Goal: Book appointment/travel/reservation

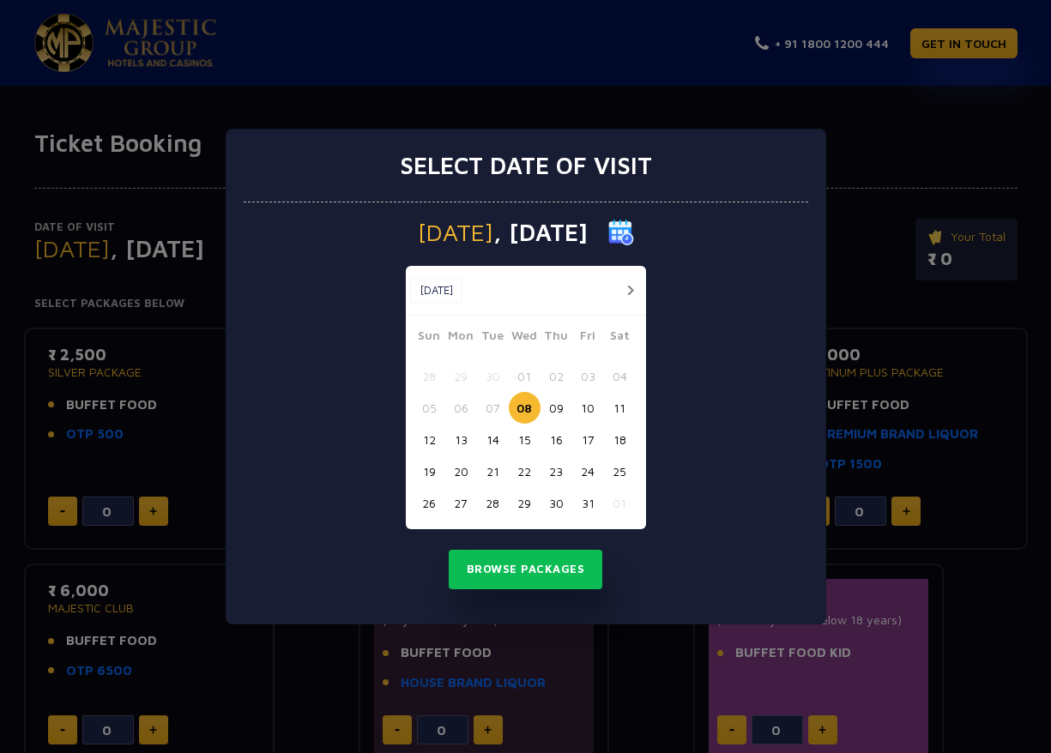
click at [522, 470] on button "22" at bounding box center [525, 472] width 32 height 32
click at [528, 567] on button "Browse Packages" at bounding box center [526, 569] width 154 height 39
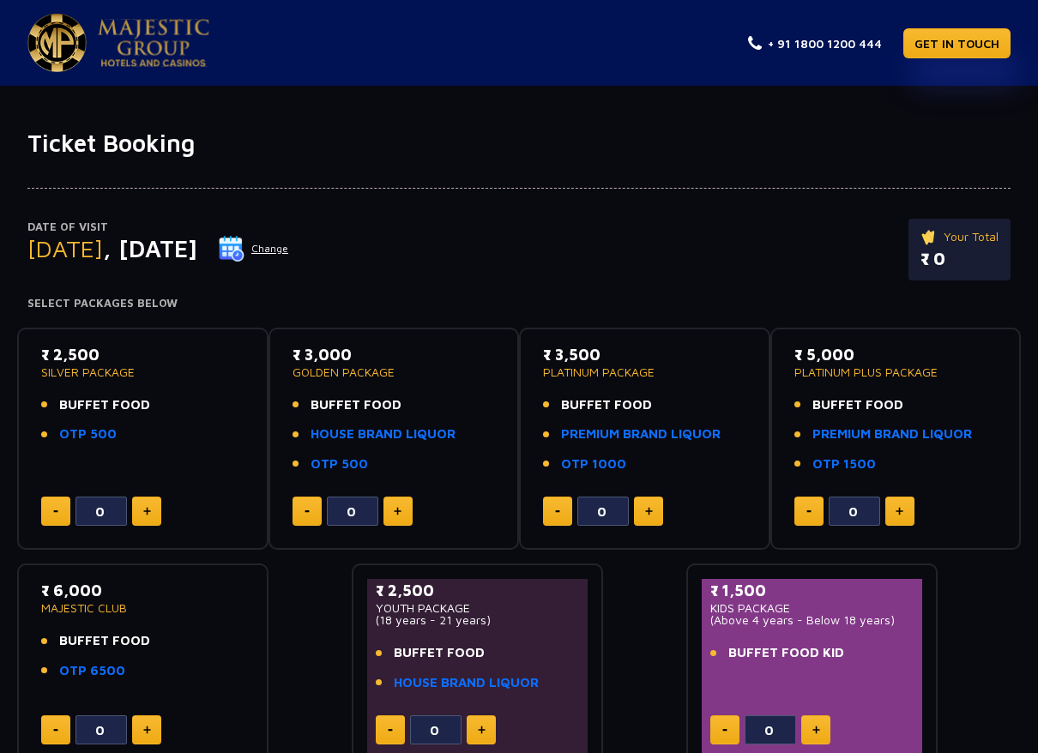
click at [151, 502] on button at bounding box center [146, 511] width 29 height 29
click at [151, 508] on button at bounding box center [146, 511] width 29 height 29
click at [151, 511] on button at bounding box center [146, 511] width 29 height 29
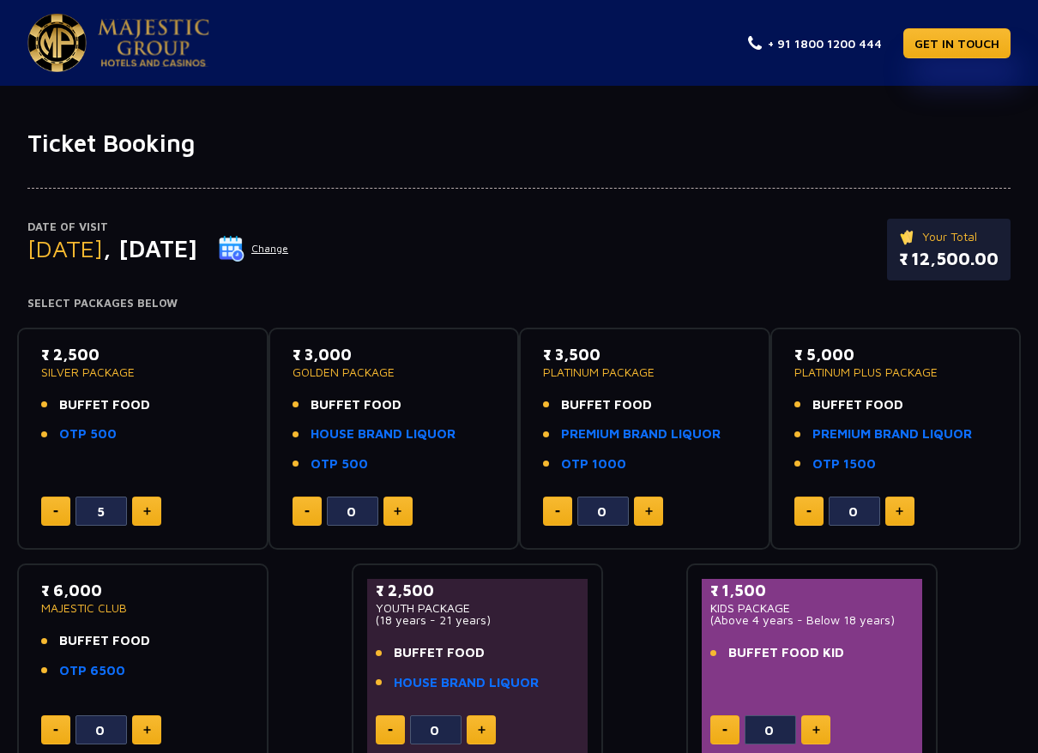
click at [151, 511] on button at bounding box center [146, 511] width 29 height 29
type input "8"
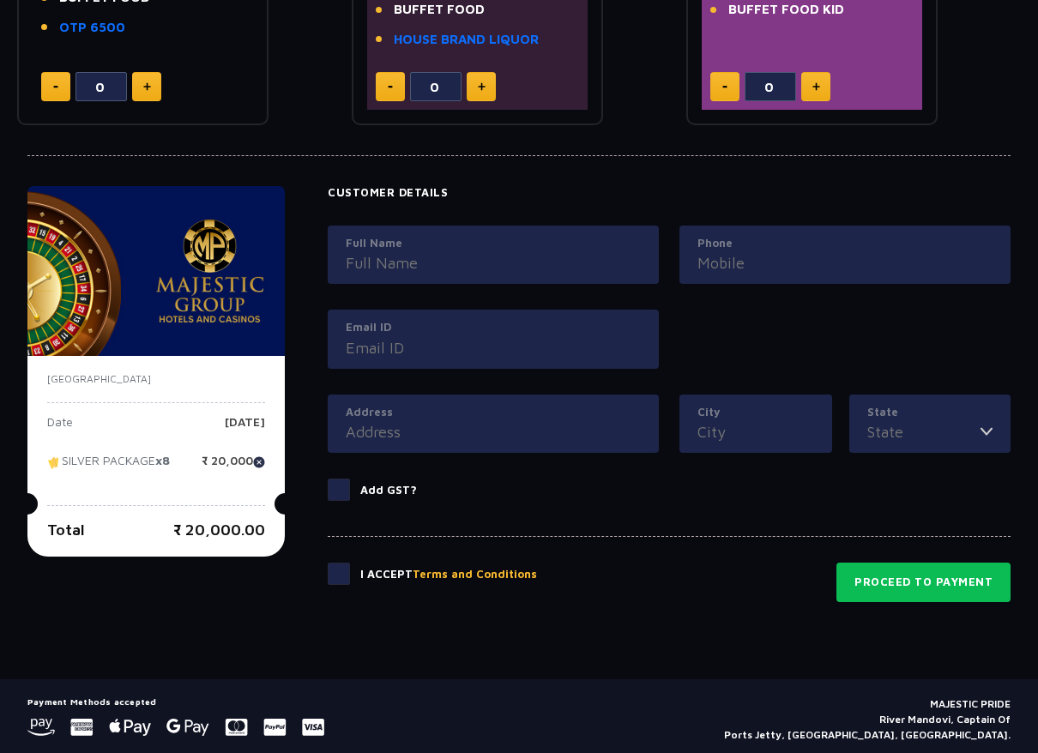
scroll to position [686, 0]
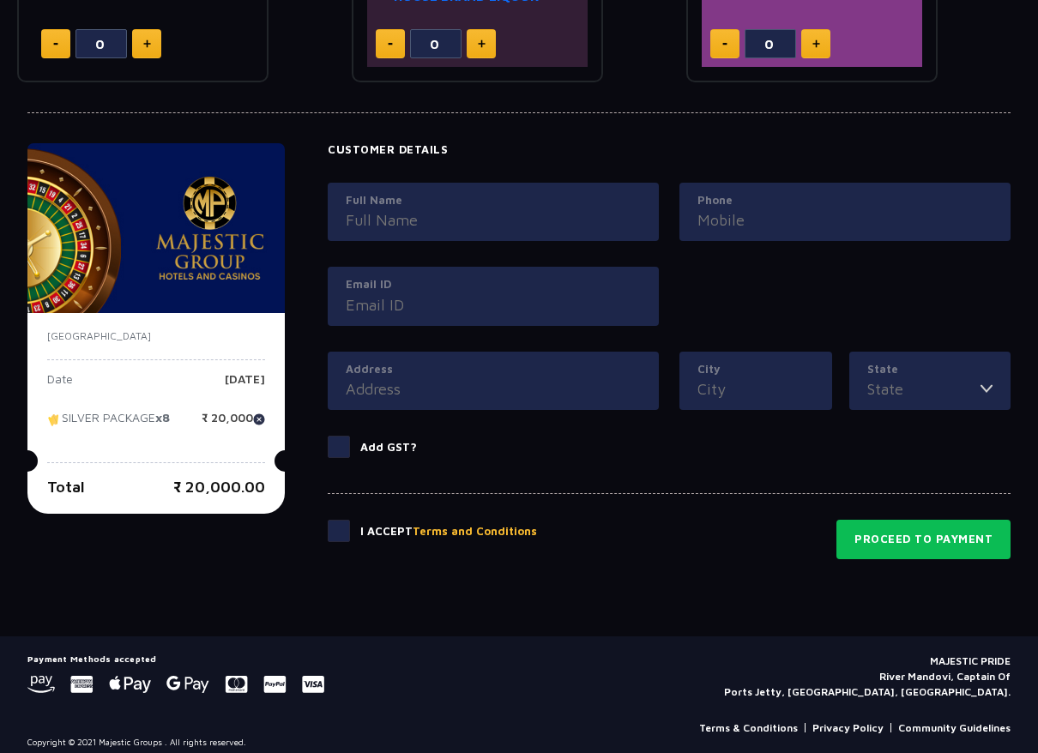
click at [123, 419] on p "SILVER PACKAGE x8" at bounding box center [108, 425] width 123 height 26
click at [342, 523] on span at bounding box center [339, 531] width 22 height 22
click at [0, 0] on input "checkbox" at bounding box center [0, 0] width 0 height 0
click at [898, 545] on button "Proceed to Payment" at bounding box center [923, 539] width 174 height 39
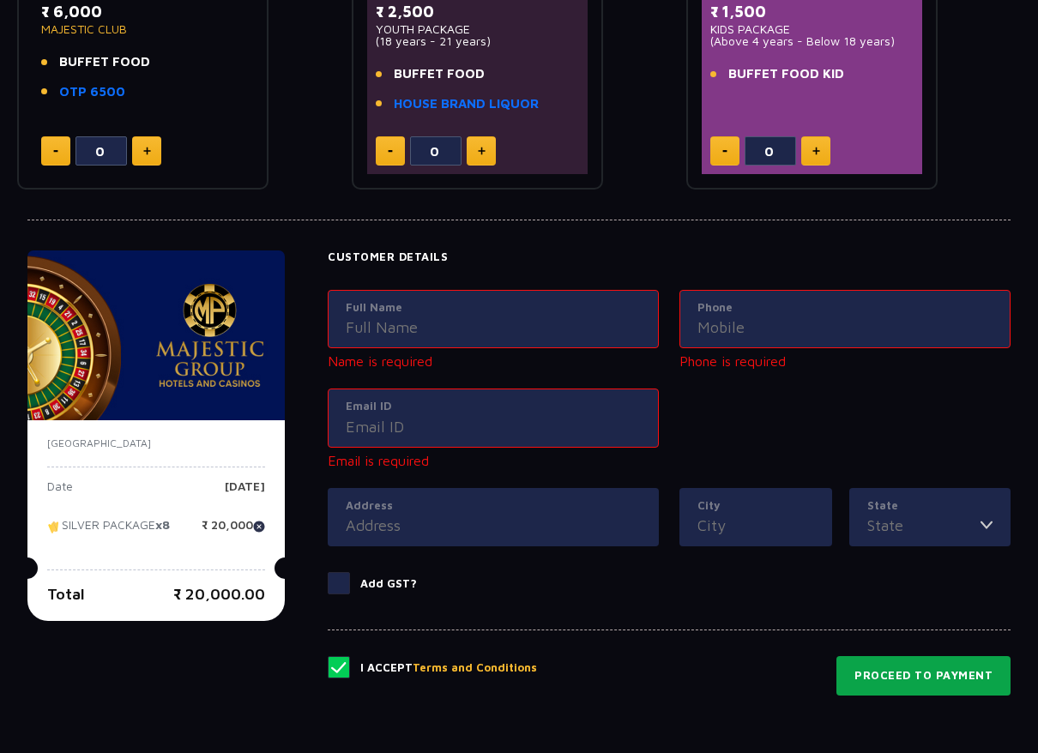
scroll to position [557, 0]
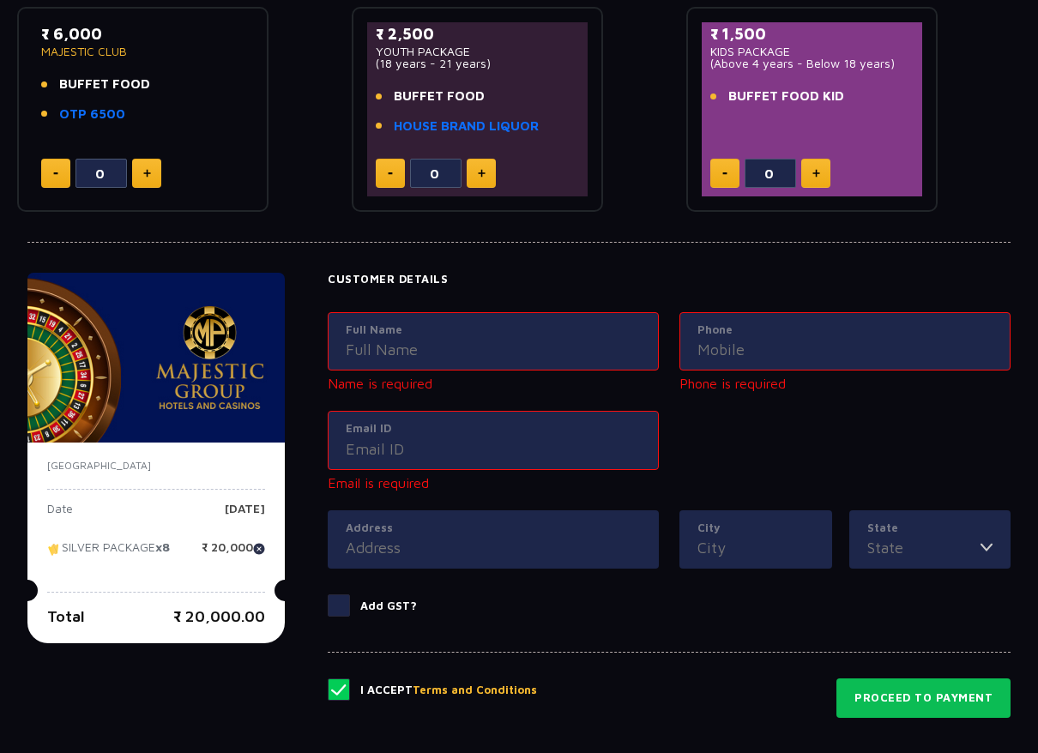
click at [225, 518] on p "[DATE]" at bounding box center [245, 516] width 40 height 26
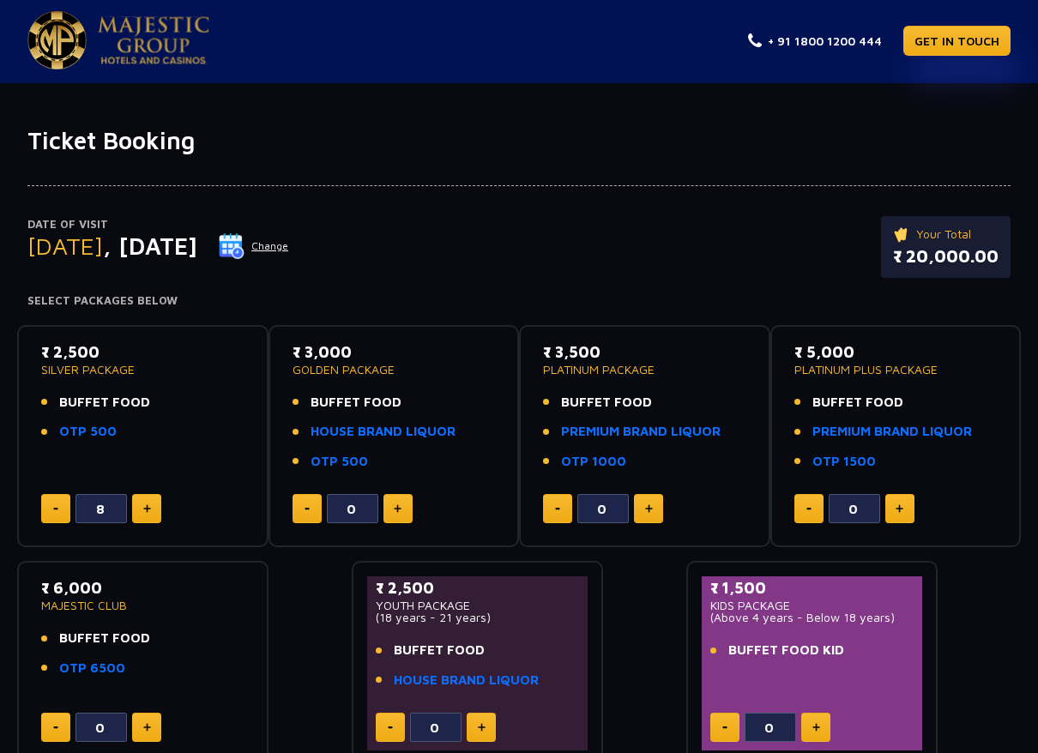
scroll to position [0, 0]
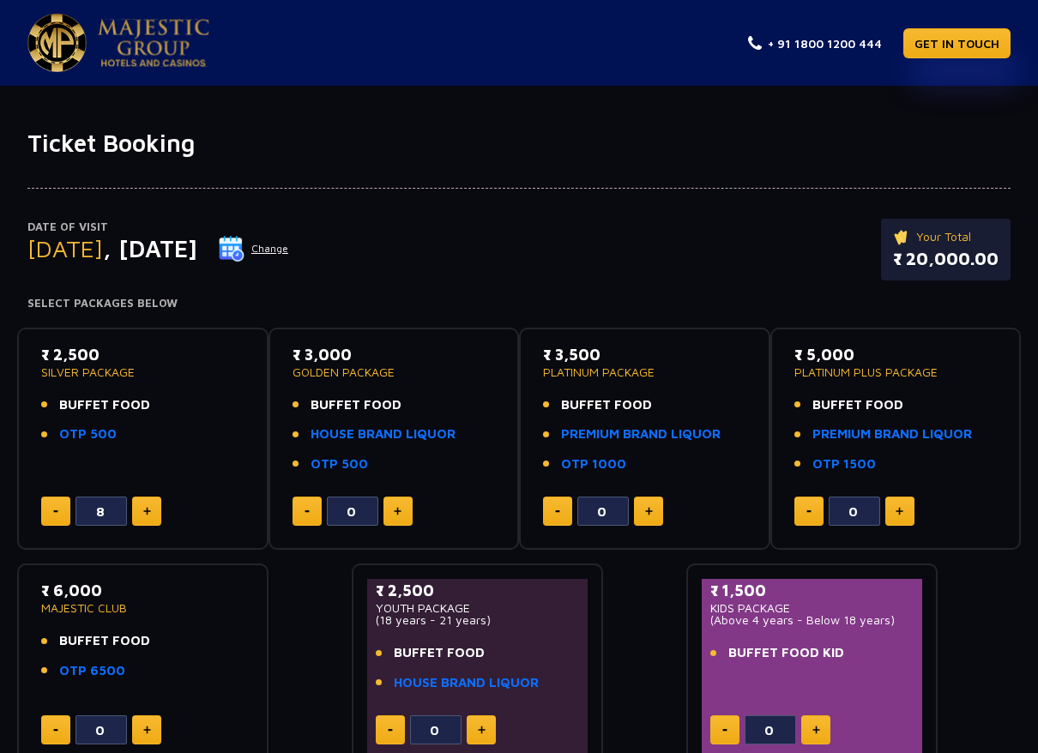
click at [289, 250] on button "Change" at bounding box center [253, 248] width 71 height 27
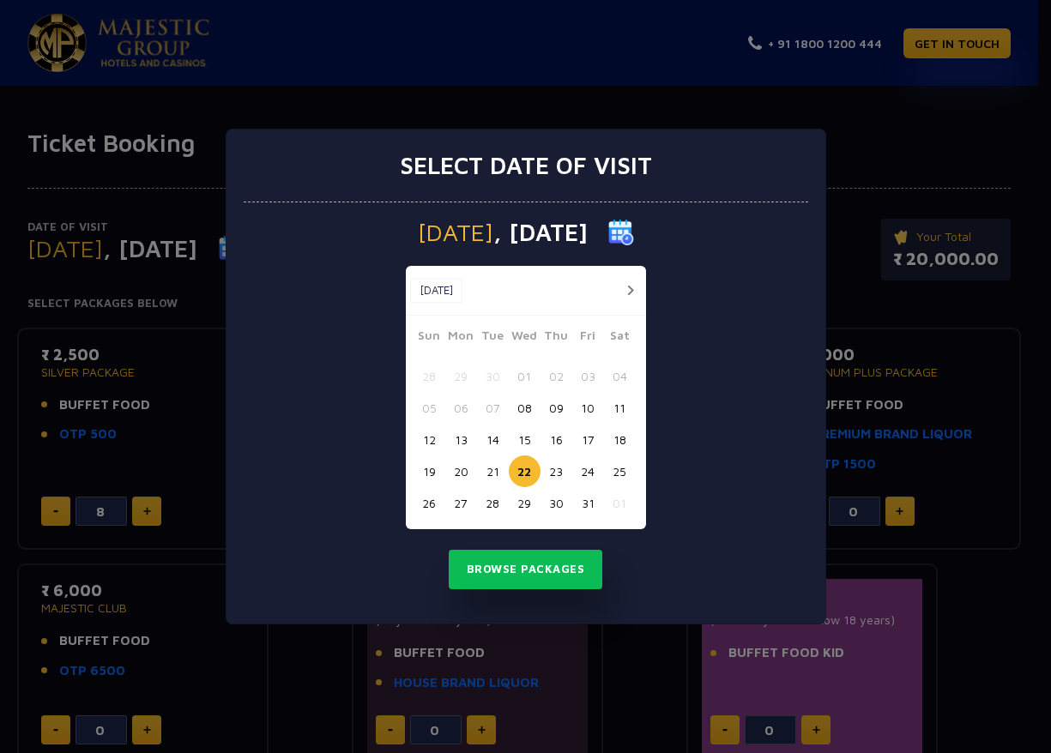
click at [464, 473] on button "20" at bounding box center [461, 472] width 32 height 32
click at [504, 565] on button "Browse Packages" at bounding box center [526, 569] width 154 height 39
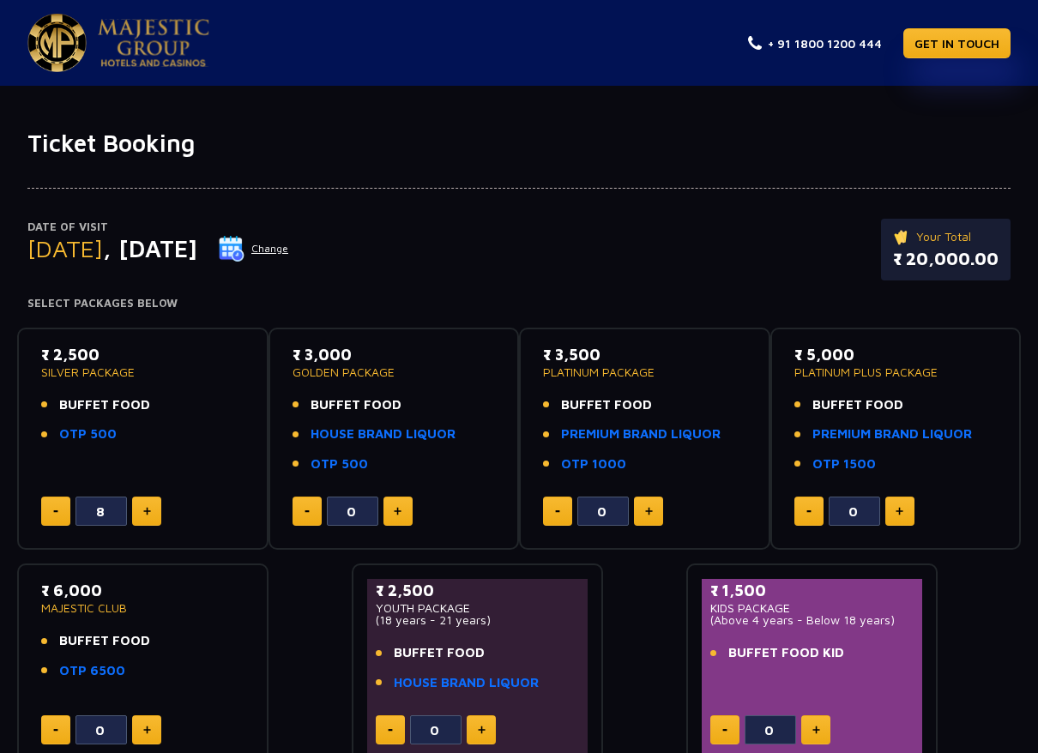
click at [81, 49] on img at bounding box center [56, 43] width 59 height 58
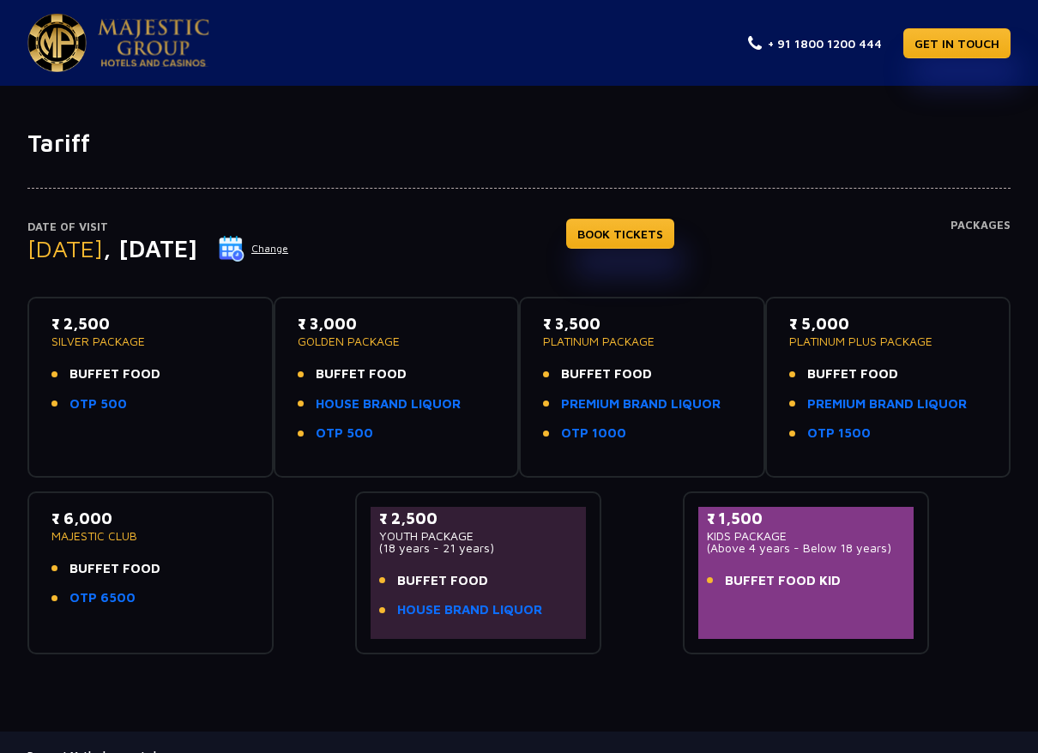
click at [994, 232] on h4 "Packages" at bounding box center [981, 250] width 60 height 62
click at [981, 220] on h4 "Packages" at bounding box center [981, 250] width 60 height 62
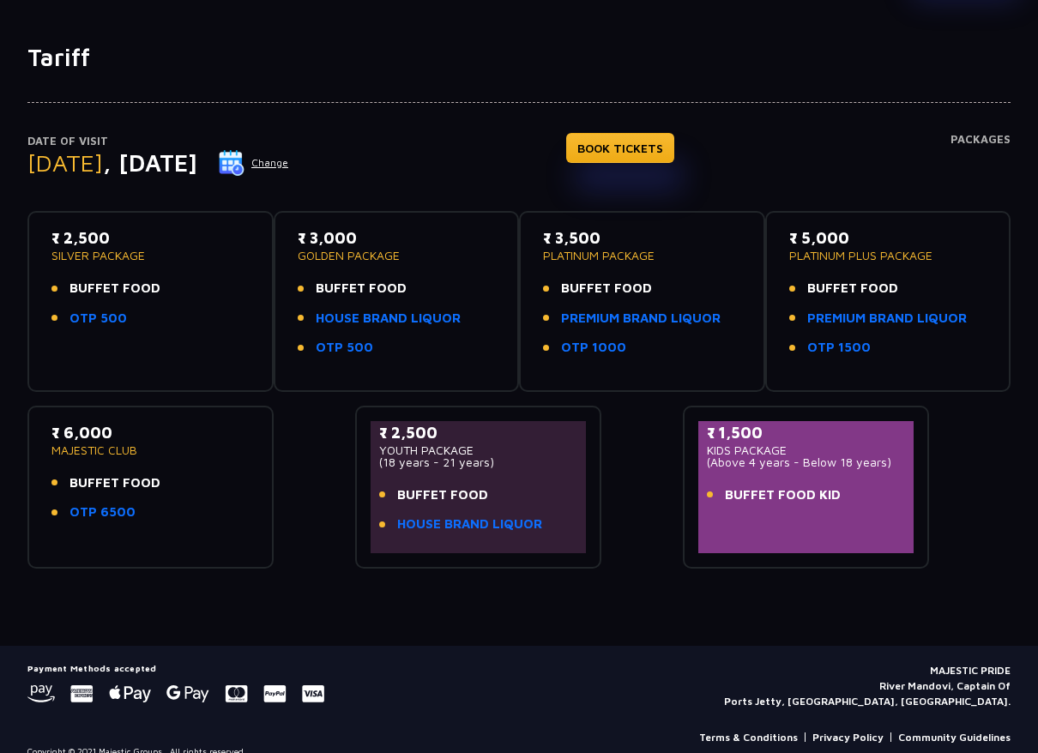
drag, startPoint x: 1039, startPoint y: 293, endPoint x: 603, endPoint y: 590, distance: 527.3
click at [603, 590] on div "Tariff Date of Visit Monday , 20 Oct 2025 Change BOOK TICKETS Packages ₹ 2,500 …" at bounding box center [519, 344] width 1038 height 603
click at [415, 453] on p "YOUTH PACKAGE" at bounding box center [478, 450] width 198 height 12
click at [420, 500] on span "BUFFET FOOD" at bounding box center [442, 496] width 91 height 20
click at [431, 524] on link "HOUSE BRAND LIQUOR" at bounding box center [469, 525] width 145 height 20
